Goal: Task Accomplishment & Management: Manage account settings

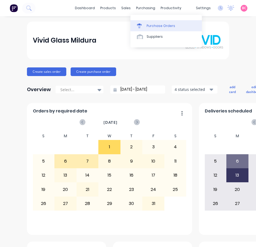
click at [148, 25] on div "Purchase Orders" at bounding box center [161, 25] width 29 height 5
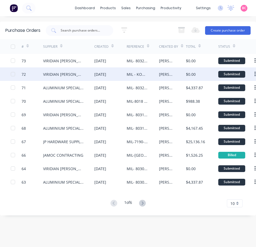
click at [48, 76] on div "VIRIDIAN [PERSON_NAME]" at bounding box center [63, 74] width 40 height 6
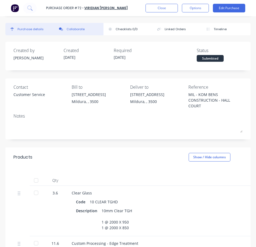
click at [78, 26] on button "Collaborate" at bounding box center [78, 29] width 49 height 12
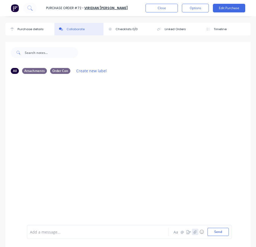
click at [194, 232] on icon "button" at bounding box center [195, 232] width 3 height 4
drag, startPoint x: 218, startPoint y: 233, endPoint x: 202, endPoint y: 227, distance: 17.6
click at [218, 233] on button "Send" at bounding box center [218, 232] width 21 height 8
click at [71, 122] on icon "button" at bounding box center [71, 119] width 2 height 6
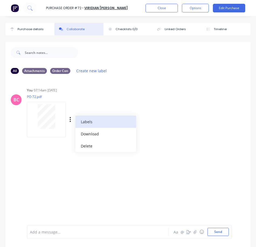
click at [89, 122] on button "Labels" at bounding box center [105, 122] width 61 height 12
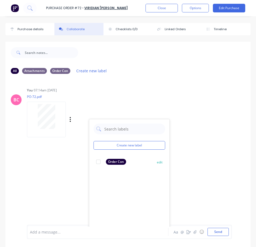
click at [99, 162] on div at bounding box center [98, 161] width 11 height 11
click at [196, 162] on div "BC You 07:14am [DATE] PO-72.pdf Labels Download Delete Create new label Order C…" at bounding box center [127, 152] width 245 height 148
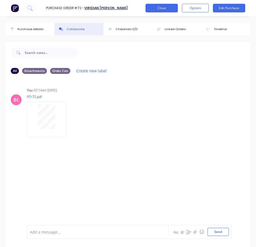
click at [164, 8] on button "Close" at bounding box center [162, 8] width 32 height 9
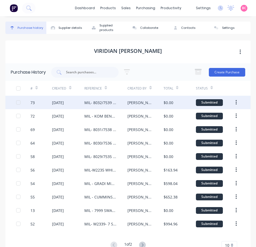
click at [40, 105] on div "73" at bounding box center [41, 102] width 22 height 13
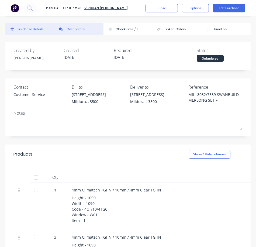
click at [77, 27] on div "Collaborate" at bounding box center [76, 29] width 18 height 5
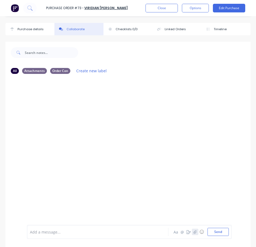
click at [194, 233] on icon "button" at bounding box center [195, 232] width 3 height 4
click at [220, 233] on button "Send" at bounding box center [218, 232] width 21 height 8
click at [72, 118] on div "Labels Download Delete" at bounding box center [98, 120] width 61 height 8
click at [70, 119] on icon "button" at bounding box center [71, 119] width 2 height 6
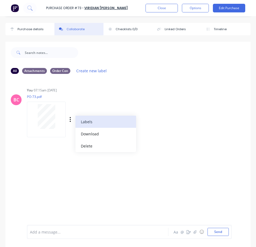
click at [89, 124] on button "Labels" at bounding box center [105, 122] width 61 height 12
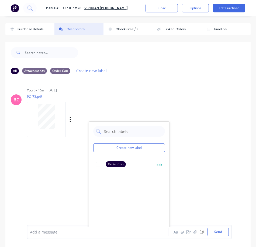
click at [96, 163] on div at bounding box center [98, 164] width 11 height 11
click at [217, 165] on div "BC You 07:15am [DATE] PO-73.pdf Labels Download Delete Create new label Order C…" at bounding box center [127, 152] width 245 height 148
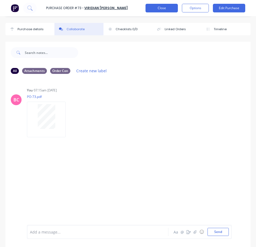
click at [159, 8] on button "Close" at bounding box center [162, 8] width 32 height 9
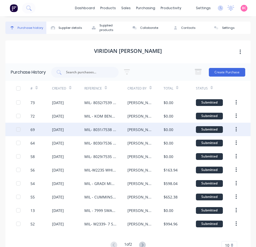
click at [42, 127] on div "69" at bounding box center [41, 129] width 22 height 13
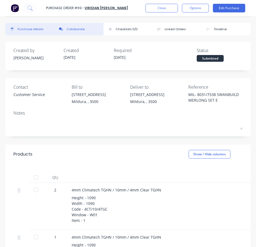
click at [71, 28] on div "Collaborate" at bounding box center [76, 29] width 18 height 5
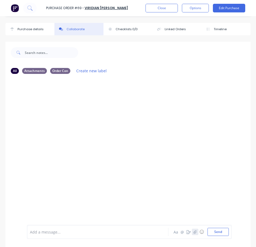
click at [194, 231] on icon "button" at bounding box center [195, 232] width 3 height 4
click at [210, 231] on button "Send" at bounding box center [218, 232] width 21 height 8
click at [70, 119] on icon "button" at bounding box center [71, 119] width 2 height 6
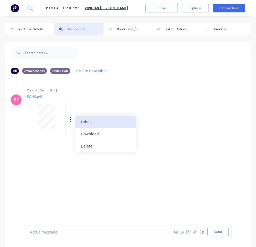
click at [82, 124] on button "Labels" at bounding box center [105, 122] width 61 height 12
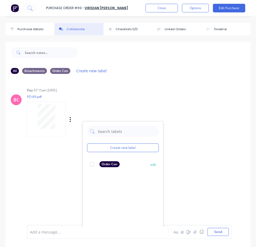
click at [98, 162] on div "Order Con" at bounding box center [105, 164] width 30 height 6
click at [204, 197] on div "BC You 07:15am [DATE] PO-69.pdf Labels Download Delete Create new label Order C…" at bounding box center [127, 152] width 245 height 148
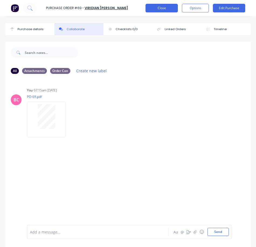
click at [155, 10] on button "Close" at bounding box center [162, 8] width 32 height 9
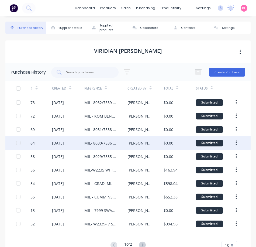
click at [39, 143] on div "64" at bounding box center [41, 142] width 22 height 13
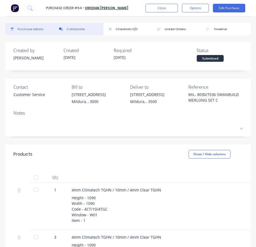
click at [85, 31] on button "Collaborate" at bounding box center [78, 29] width 49 height 12
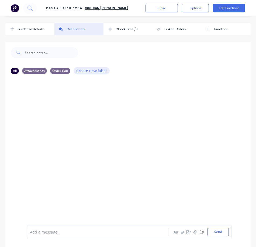
click at [87, 74] on button "Create new label" at bounding box center [92, 70] width 36 height 7
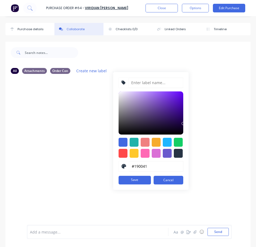
click at [78, 96] on div at bounding box center [127, 152] width 245 height 148
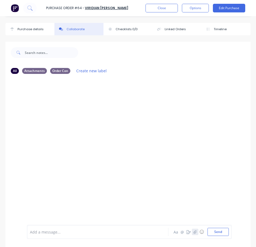
click at [194, 230] on icon "button" at bounding box center [195, 232] width 3 height 4
click at [213, 232] on button "Send" at bounding box center [218, 232] width 21 height 8
click at [70, 117] on icon "button" at bounding box center [71, 119] width 2 height 6
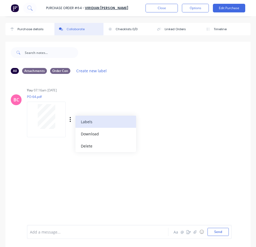
click at [93, 121] on button "Labels" at bounding box center [105, 122] width 61 height 12
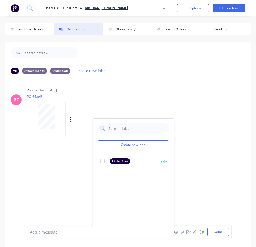
click at [103, 161] on div at bounding box center [102, 161] width 11 height 11
click at [190, 195] on div "BC You 07:16am [DATE] PO-64.pdf Labels Download Delete Create new label Order C…" at bounding box center [127, 152] width 245 height 148
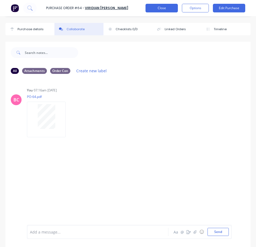
click at [162, 9] on button "Close" at bounding box center [162, 8] width 32 height 9
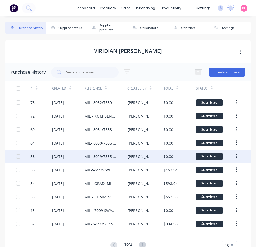
click at [42, 159] on div "58" at bounding box center [41, 156] width 22 height 13
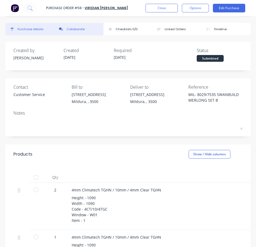
click at [83, 26] on button "Collaborate" at bounding box center [78, 29] width 49 height 12
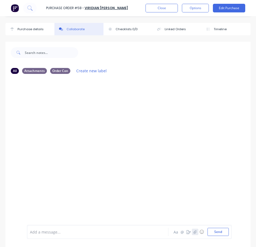
click at [194, 232] on icon "button" at bounding box center [195, 232] width 3 height 4
click at [214, 234] on button "Send" at bounding box center [218, 232] width 21 height 8
click at [71, 119] on icon "button" at bounding box center [71, 119] width 2 height 6
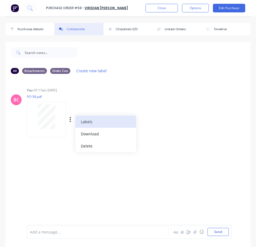
click at [95, 120] on button "Labels" at bounding box center [105, 122] width 61 height 12
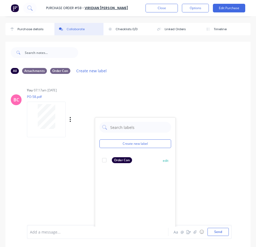
click at [106, 160] on div at bounding box center [104, 160] width 11 height 11
click at [194, 187] on div "BC You 07:17am [DATE] PO-58.pdf Labels Download Delete Create new label Order C…" at bounding box center [127, 152] width 245 height 148
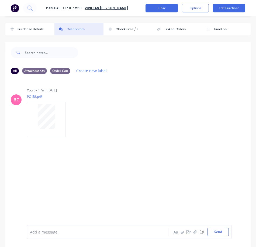
click at [165, 9] on button "Close" at bounding box center [162, 8] width 32 height 9
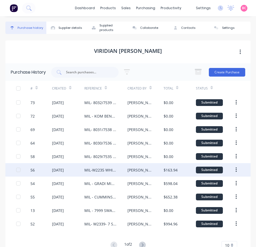
click at [43, 173] on div "56" at bounding box center [41, 169] width 22 height 13
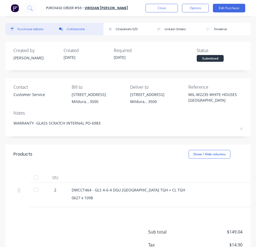
click at [69, 26] on button "Collaborate" at bounding box center [78, 29] width 49 height 12
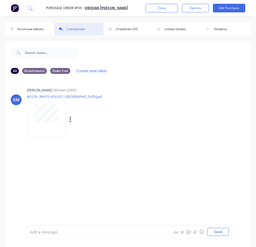
click at [70, 117] on icon "button" at bounding box center [70, 119] width 1 height 5
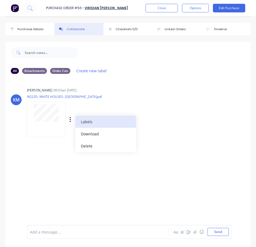
click at [89, 123] on button "Labels" at bounding box center [105, 122] width 61 height 12
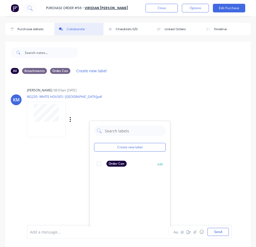
click at [101, 161] on div at bounding box center [99, 163] width 11 height 11
click at [212, 117] on div "KM [PERSON_NAME] 08:03am [DATE] W2235- WHITE HOUSES- [GEOGRAPHIC_DATA]pdf Label…" at bounding box center [127, 110] width 245 height 49
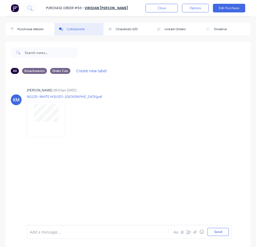
click at [0, 0] on icon "button" at bounding box center [0, 0] width 0 height 0
click at [0, 0] on button "Labels" at bounding box center [0, 0] width 0 height 0
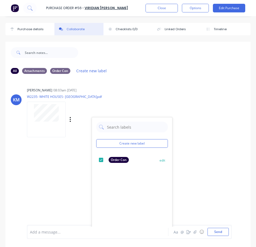
click at [102, 159] on div at bounding box center [101, 159] width 11 height 11
click at [226, 85] on div "KM [PERSON_NAME] 08:03am [DATE] W2235- WHITE HOUSES- [GEOGRAPHIC_DATA]pdf Label…" at bounding box center [127, 152] width 245 height 148
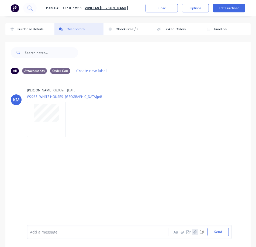
click at [194, 231] on icon "button" at bounding box center [195, 232] width 3 height 4
drag, startPoint x: 215, startPoint y: 233, endPoint x: 240, endPoint y: 206, distance: 37.0
click at [215, 233] on button "Send" at bounding box center [218, 232] width 21 height 8
click at [70, 176] on icon "button" at bounding box center [70, 176] width 1 height 5
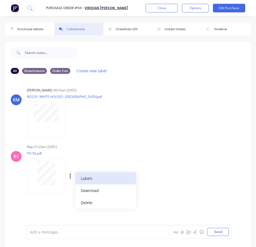
click at [87, 179] on button "Labels" at bounding box center [105, 178] width 61 height 12
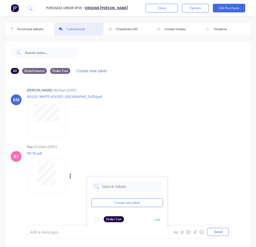
click at [95, 218] on div at bounding box center [96, 219] width 11 height 11
click at [180, 199] on div "KM [PERSON_NAME] 08:03am [DATE] W2235- WHITE HOUSES- [GEOGRAPHIC_DATA]pdf Label…" at bounding box center [127, 152] width 245 height 148
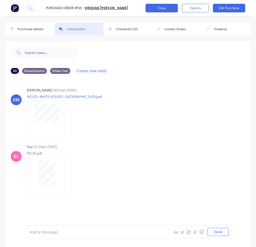
click at [161, 9] on button "Close" at bounding box center [162, 8] width 32 height 9
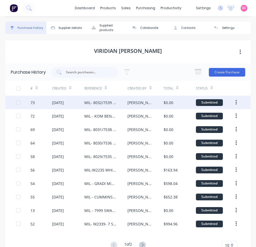
click at [50, 103] on div "73" at bounding box center [41, 102] width 22 height 13
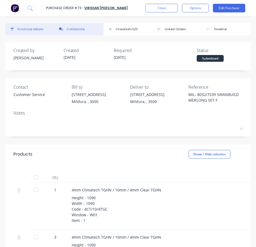
click at [82, 28] on div "Collaborate" at bounding box center [76, 29] width 18 height 5
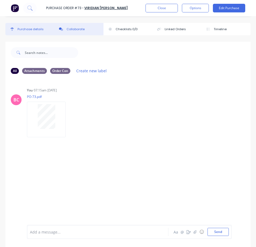
click at [29, 29] on div "Purchase details" at bounding box center [31, 29] width 26 height 5
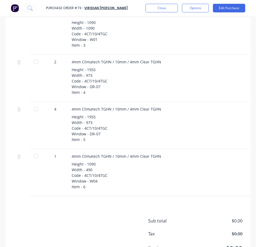
scroll to position [296, 0]
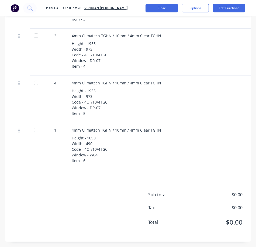
click at [157, 5] on button "Close" at bounding box center [162, 8] width 32 height 9
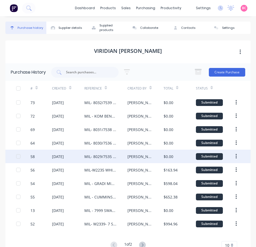
click at [53, 161] on div "[DATE]" at bounding box center [68, 156] width 32 height 13
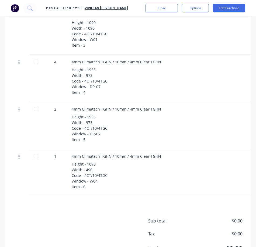
scroll to position [296, 0]
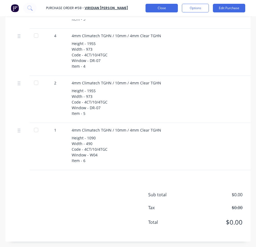
click at [163, 6] on button "Close" at bounding box center [162, 8] width 32 height 9
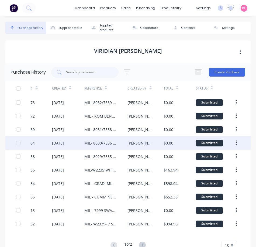
click at [39, 146] on div "64" at bounding box center [41, 142] width 22 height 13
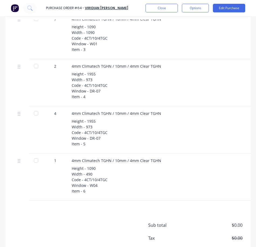
scroll to position [270, 0]
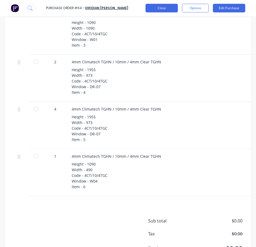
click at [151, 8] on button "Close" at bounding box center [162, 8] width 32 height 9
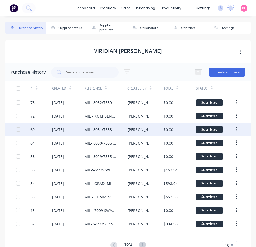
click at [55, 129] on div "[DATE]" at bounding box center [58, 130] width 12 height 6
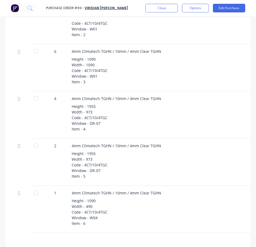
scroll to position [243, 0]
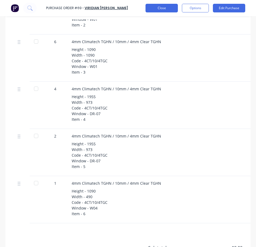
click at [164, 8] on button "Close" at bounding box center [162, 8] width 32 height 9
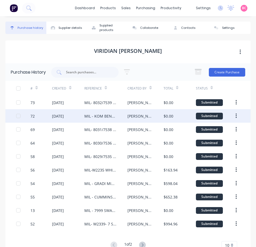
click at [50, 112] on div "72" at bounding box center [41, 115] width 22 height 13
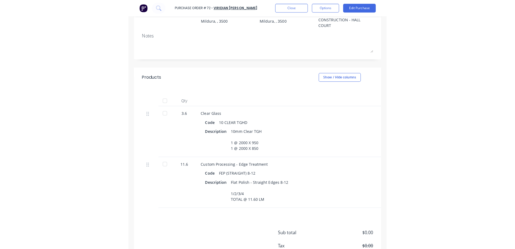
scroll to position [108, 0]
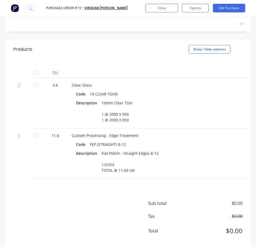
type textarea "x"
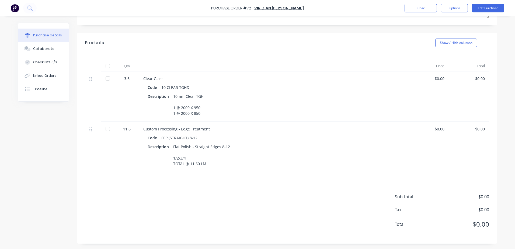
scroll to position [95, 0]
